Goal: Transaction & Acquisition: Download file/media

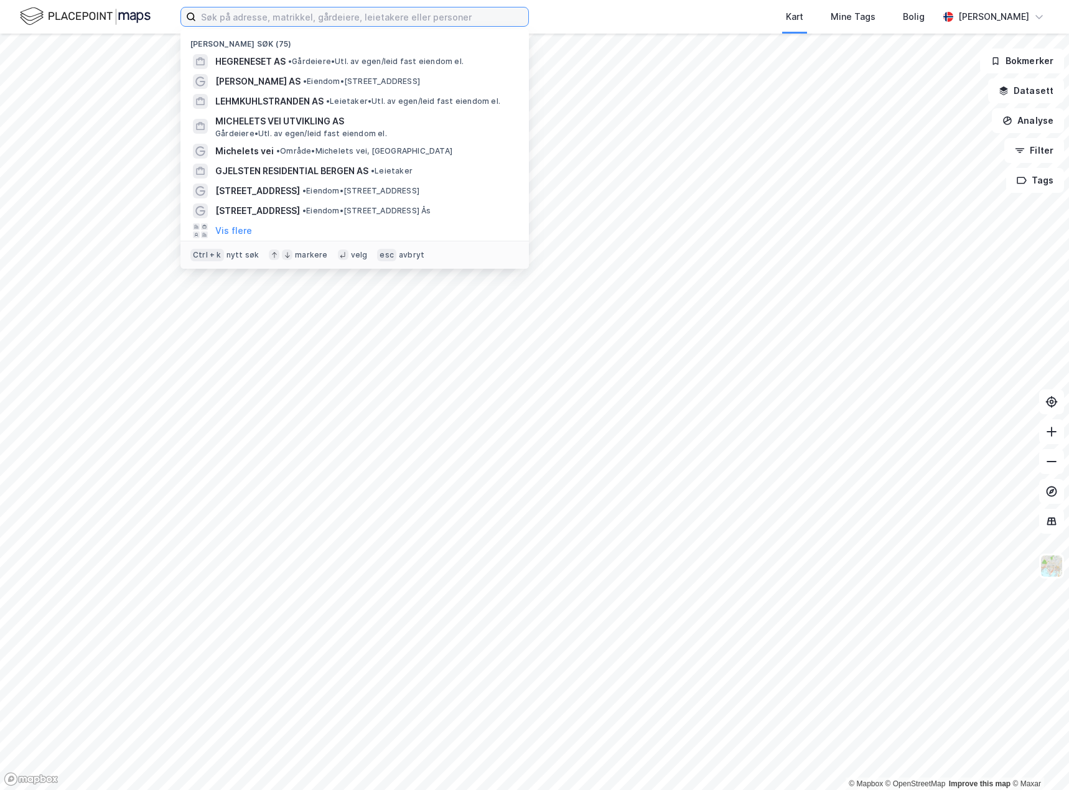
click at [320, 15] on input at bounding box center [362, 16] width 332 height 19
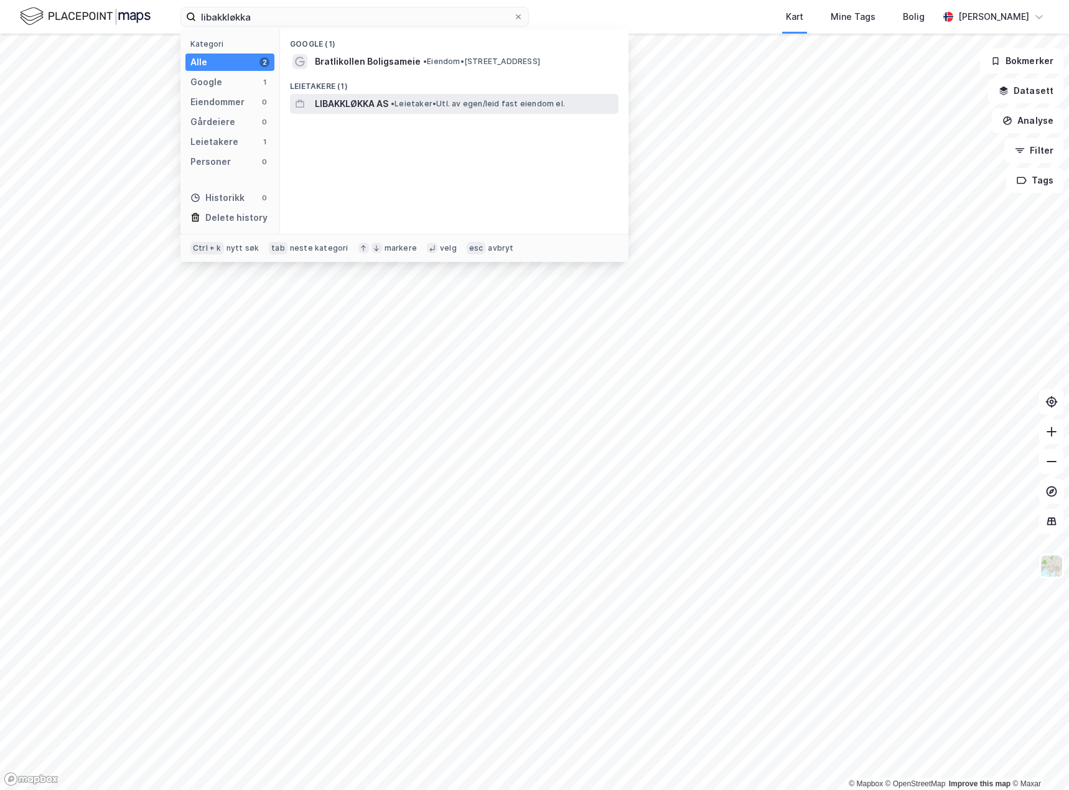
click at [363, 105] on span "LIBAKKLØKKA AS" at bounding box center [351, 103] width 73 height 15
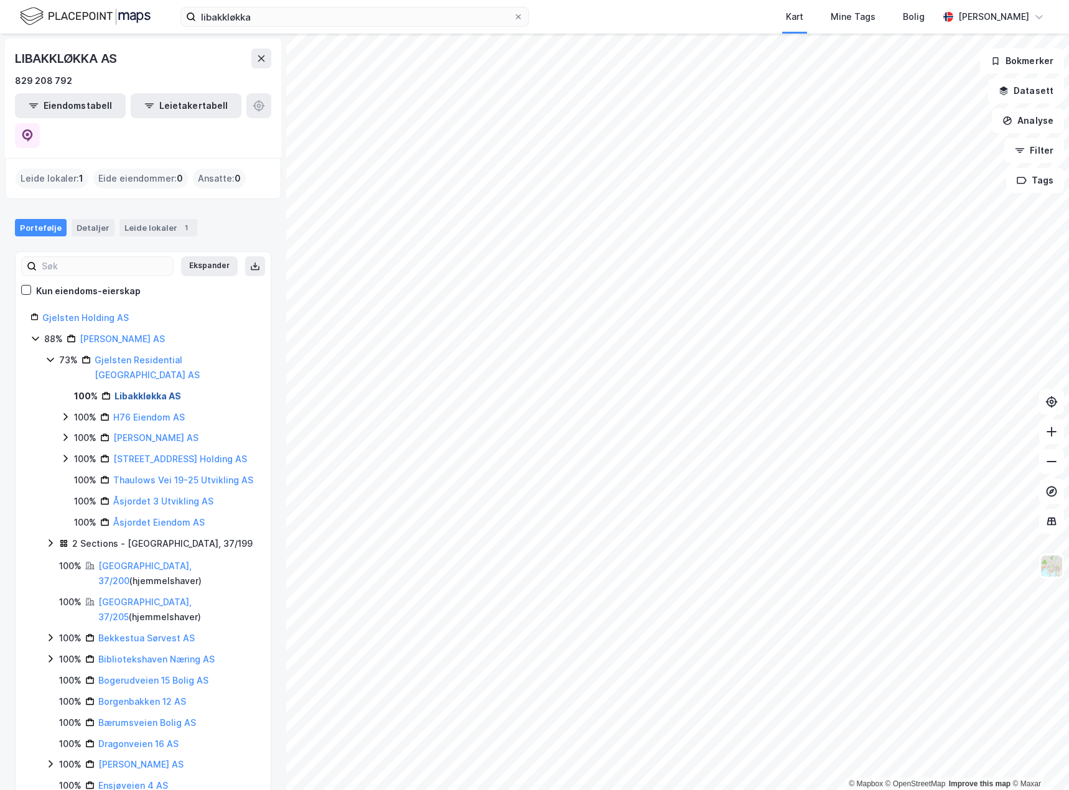
click at [157, 391] on link "Libakkløkka AS" at bounding box center [147, 396] width 67 height 11
click at [124, 391] on link "Libakkløkka AS" at bounding box center [147, 396] width 67 height 11
click at [1053, 460] on icon at bounding box center [1051, 461] width 12 height 12
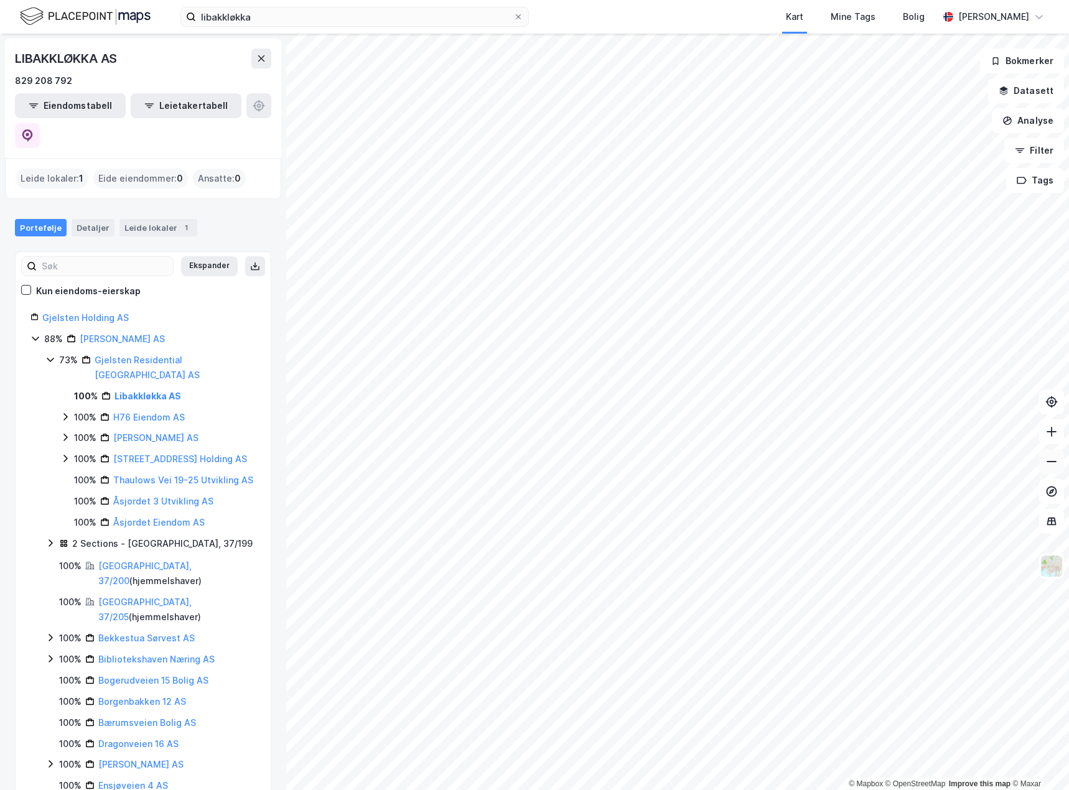
click at [1053, 460] on icon at bounding box center [1051, 461] width 12 height 12
click at [161, 391] on link "Libakkløkka AS" at bounding box center [147, 396] width 67 height 11
click at [152, 412] on link "H76 Eiendom AS" at bounding box center [149, 417] width 72 height 11
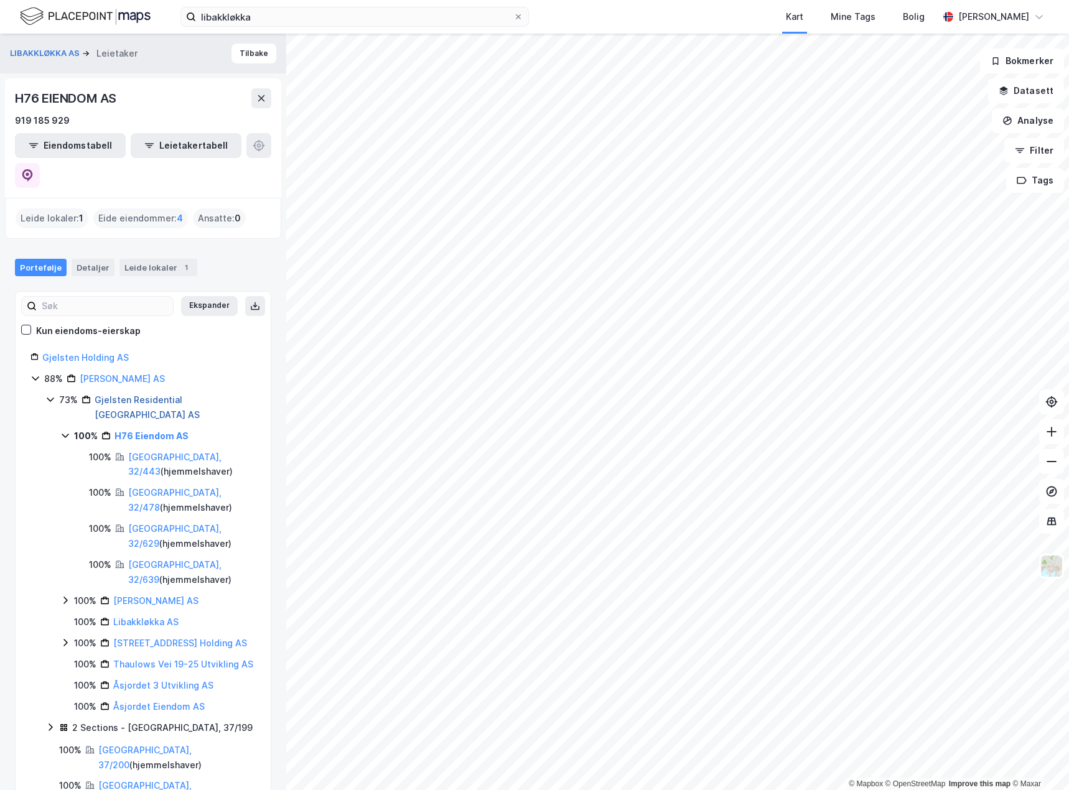
click at [179, 394] on link "Gjelsten Residential [GEOGRAPHIC_DATA] AS" at bounding box center [147, 407] width 105 height 26
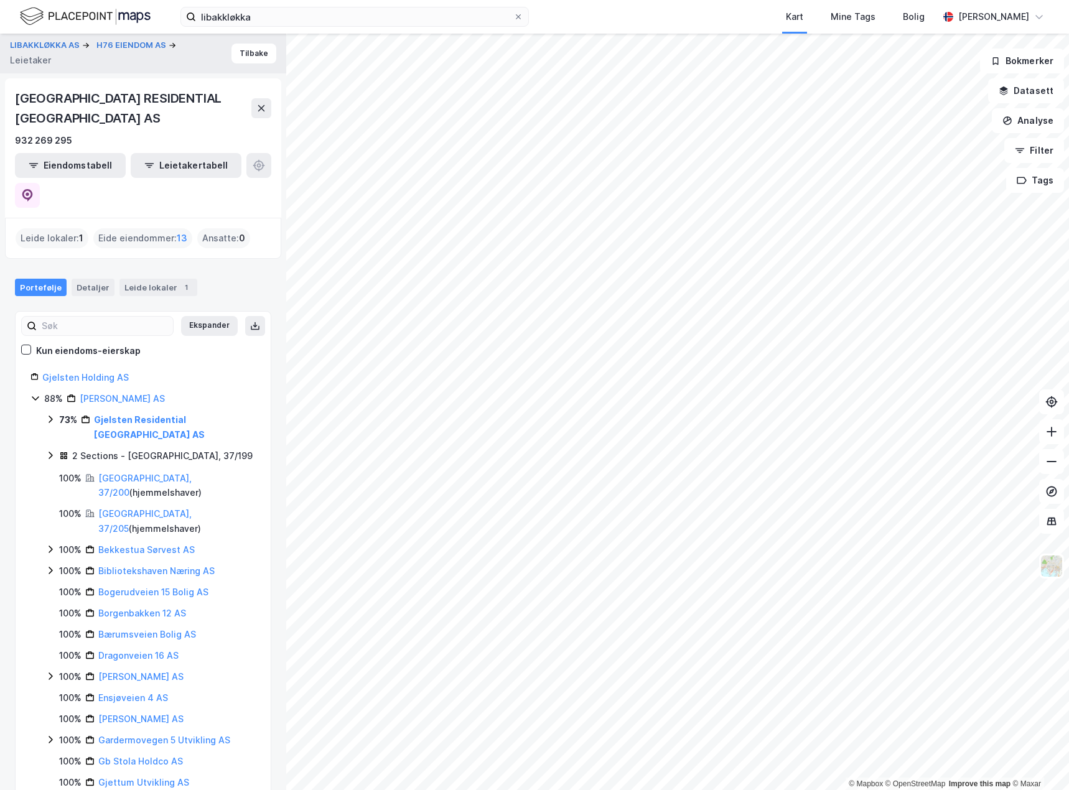
scroll to position [1, 0]
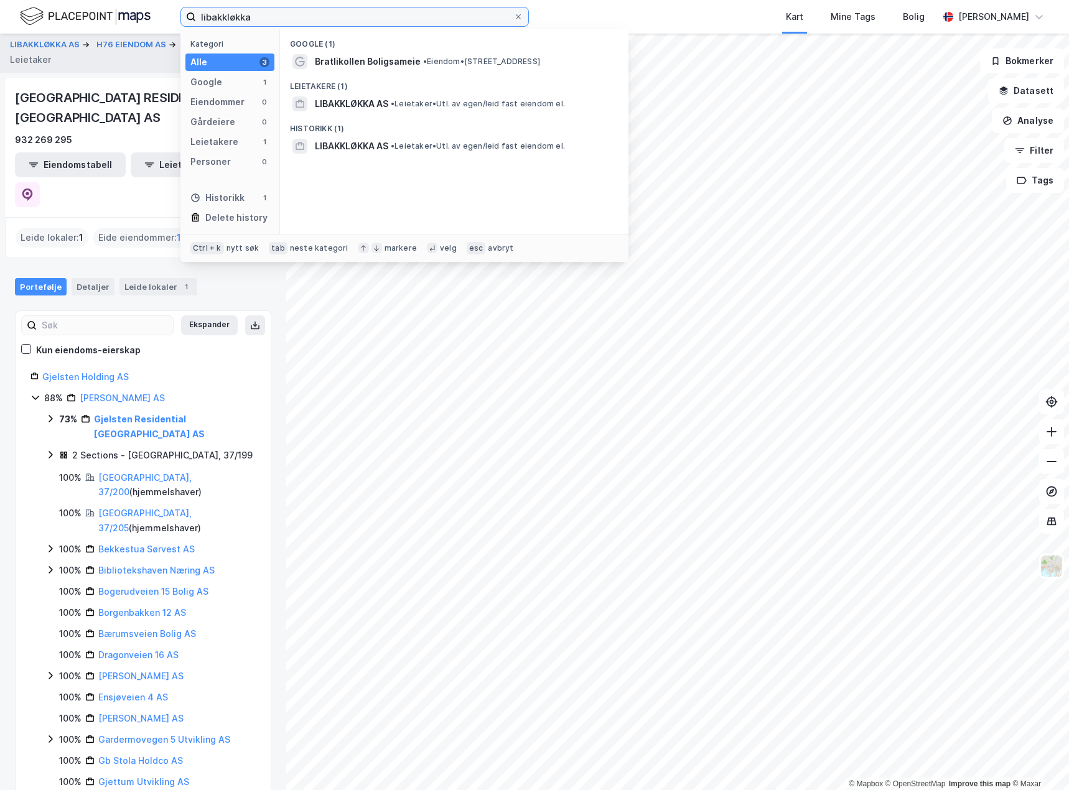
drag, startPoint x: 285, startPoint y: 12, endPoint x: 75, endPoint y: 27, distance: 210.2
click at [75, 27] on div "libakkløkka Kategori Alle 3 Google 1 Eiendommer 0 Gårdeiere 0 Leietakere 1 Pers…" at bounding box center [534, 17] width 1069 height 34
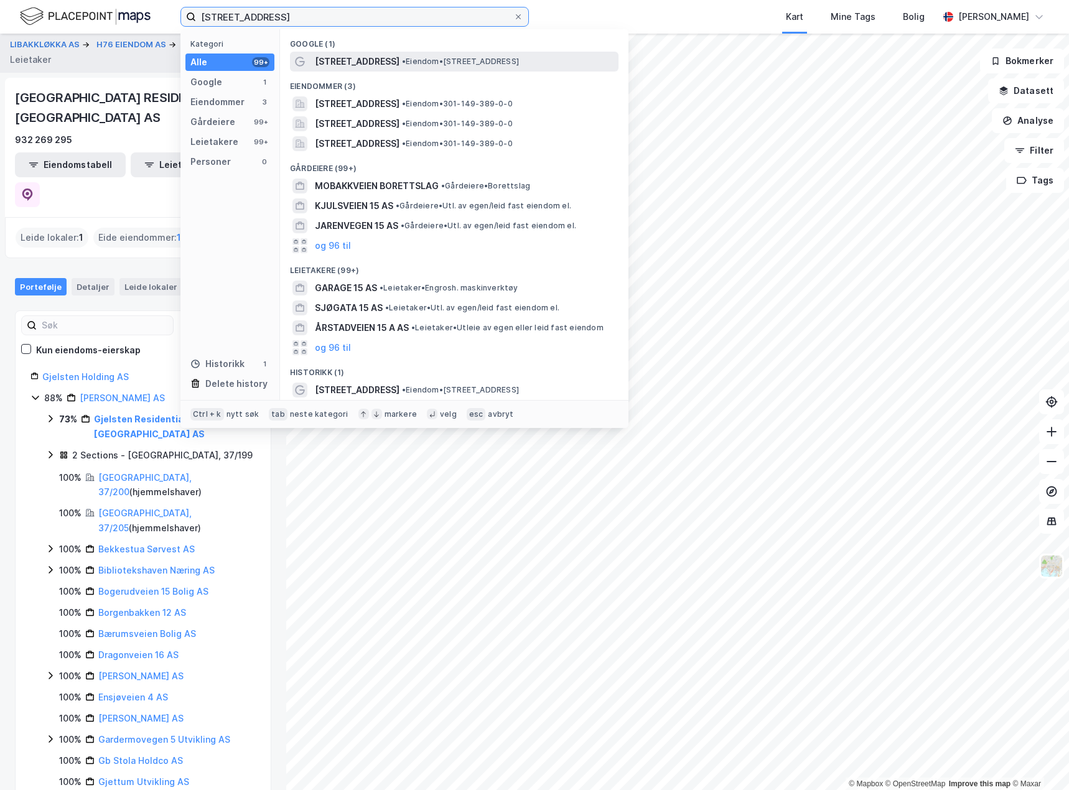
type input "[STREET_ADDRESS]"
click at [447, 65] on span "• Eiendom • [STREET_ADDRESS]" at bounding box center [460, 62] width 117 height 10
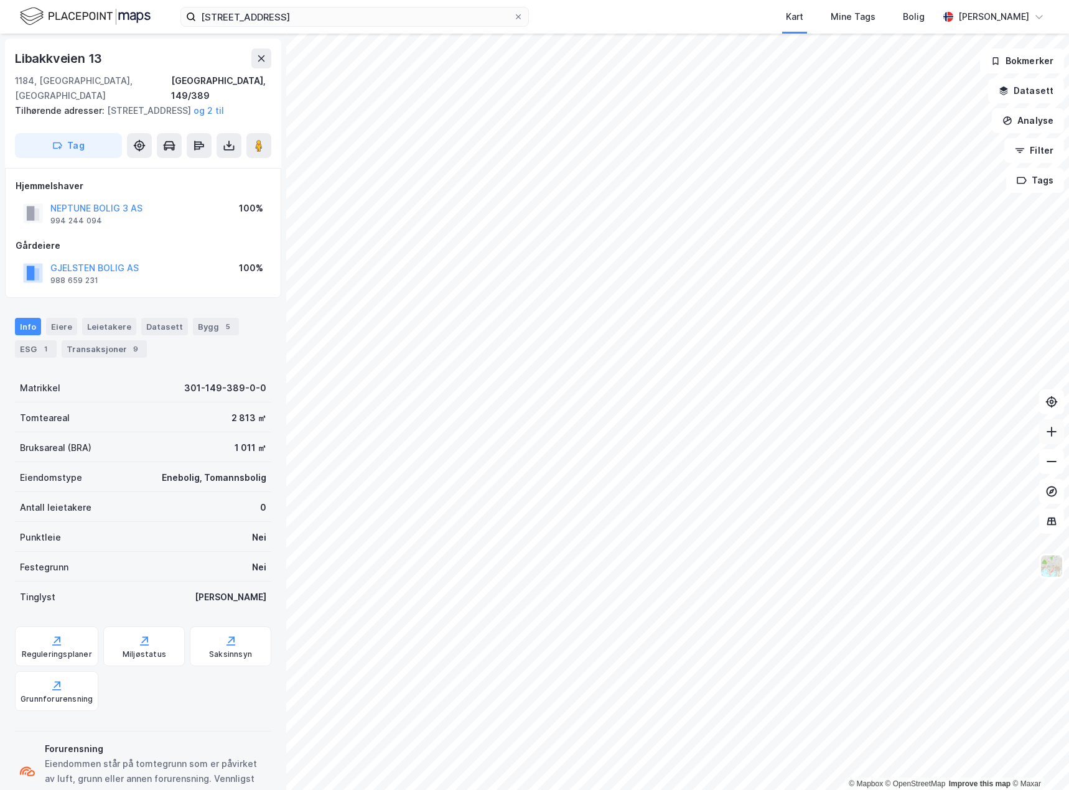
click at [1052, 435] on icon at bounding box center [1051, 432] width 12 height 12
click at [0, 0] on button "og 2 til" at bounding box center [0, 0] width 0 height 0
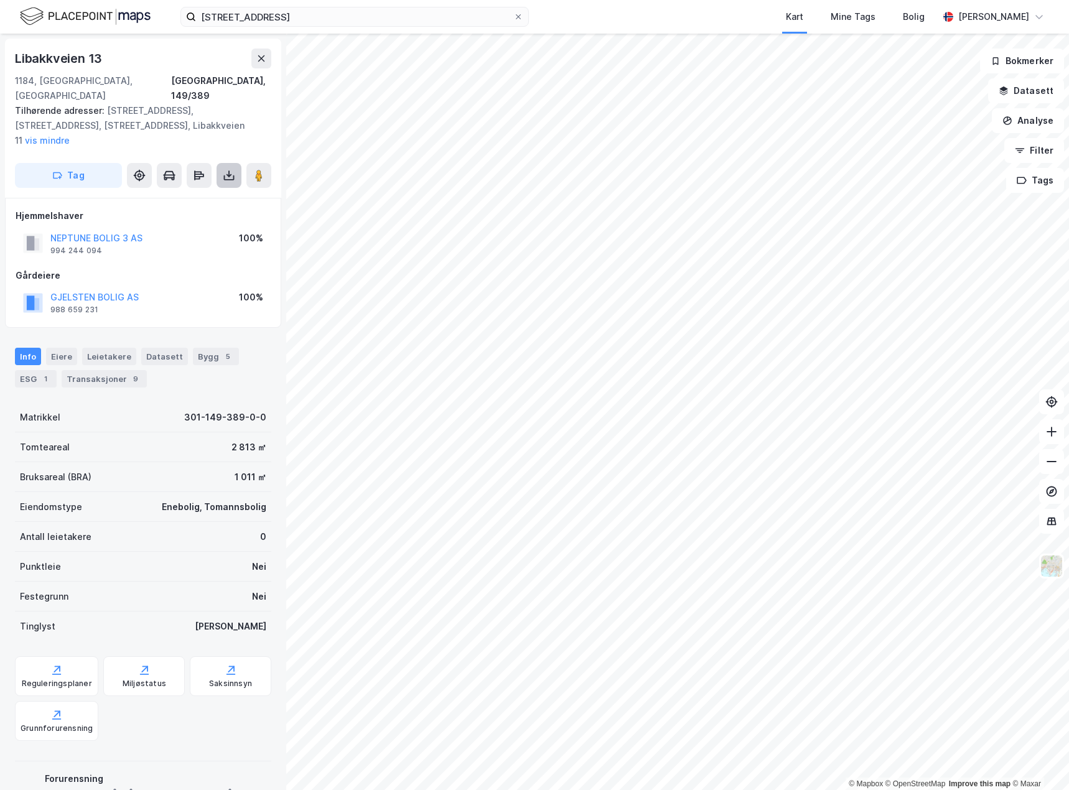
click at [235, 169] on icon at bounding box center [229, 175] width 12 height 12
click at [227, 215] on div "Last ned matrikkelrapport" at bounding box center [182, 220] width 103 height 10
